Goal: Information Seeking & Learning: Learn about a topic

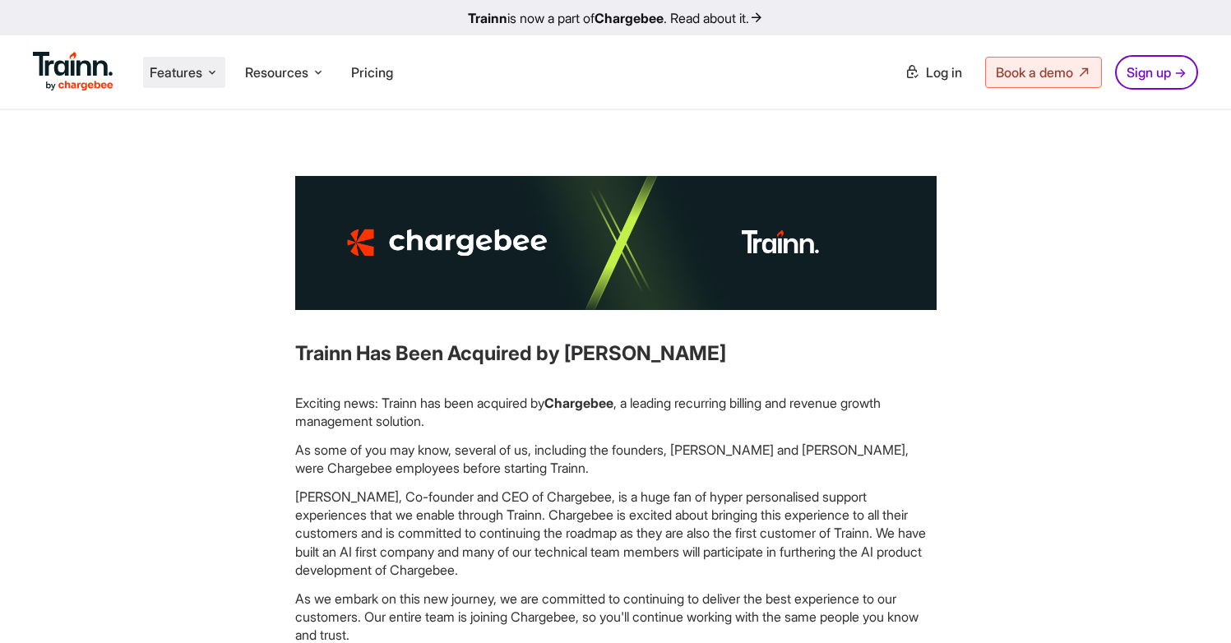
click at [204, 67] on li "Features Product Videos Create product & how-to videos in multiple languages. G…" at bounding box center [184, 72] width 82 height 31
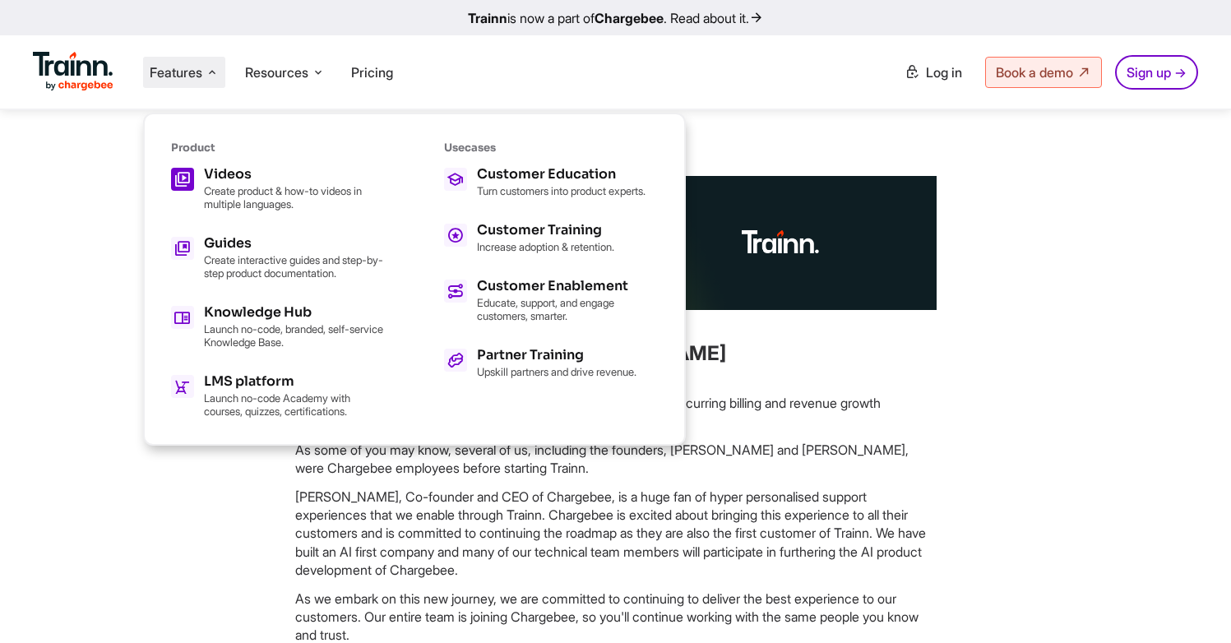
click at [225, 171] on h5 "Videos" at bounding box center [294, 174] width 181 height 13
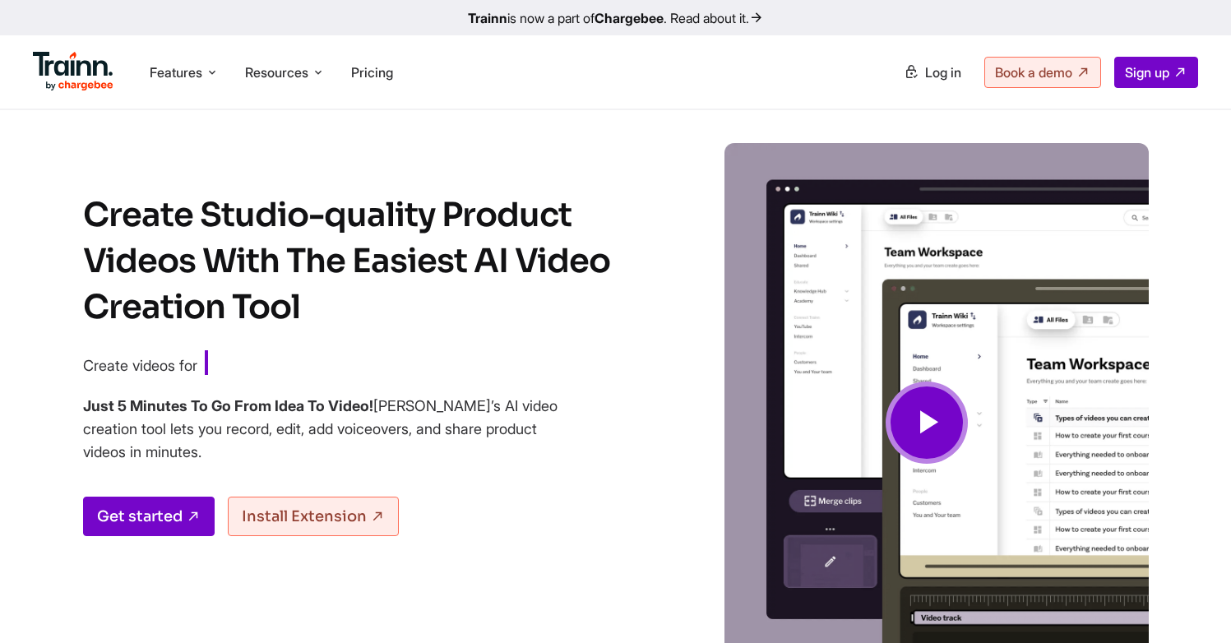
click at [913, 22] on link "Trainn is now a part of Chargebee . Read about it." at bounding box center [615, 17] width 1231 height 35
click at [642, 89] on div "Features Product Videos Create product & how-to videos in multiple languages. G…" at bounding box center [615, 71] width 1231 height 73
click at [210, 67] on icon at bounding box center [212, 72] width 13 height 16
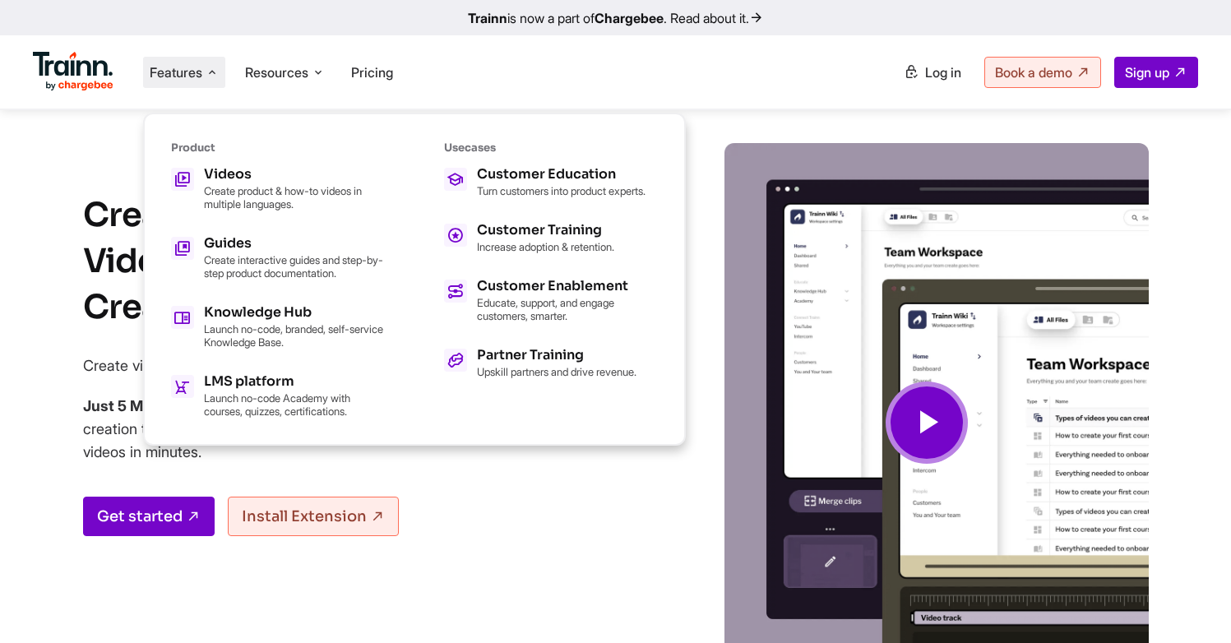
click at [585, 83] on ul "Features Product Videos Create product & how-to videos in multiple languages. G…" at bounding box center [324, 72] width 583 height 47
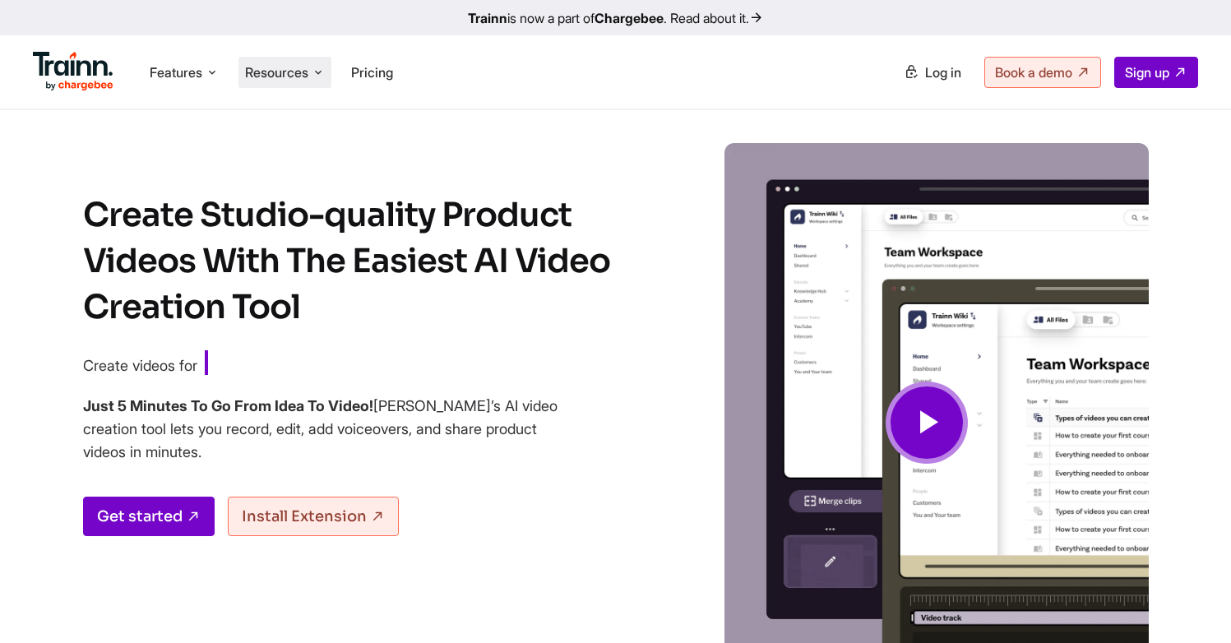
click at [299, 72] on span "Resources" at bounding box center [276, 72] width 63 height 18
